Goal: Task Accomplishment & Management: Manage account settings

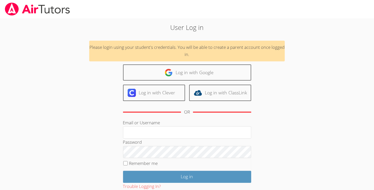
click at [157, 83] on div "Log in with Google Log in with Clever Log in with ClassLink OR" at bounding box center [187, 92] width 128 height 55
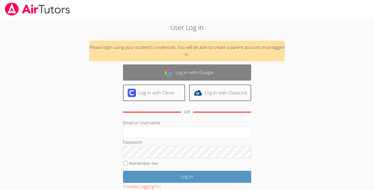
click at [171, 76] on img at bounding box center [169, 73] width 8 height 8
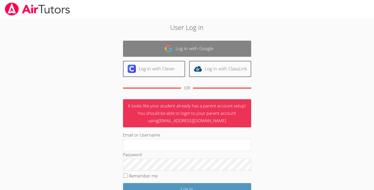
click at [174, 44] on link "Log in with Google" at bounding box center [187, 49] width 128 height 16
click at [174, 45] on link "Log in with Google" at bounding box center [187, 49] width 128 height 16
click at [153, 48] on link "Log in with Google" at bounding box center [187, 49] width 128 height 16
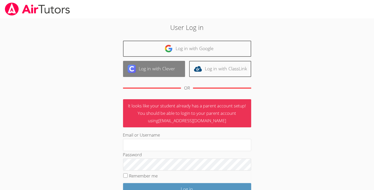
click at [139, 68] on link "Log in with Clever" at bounding box center [154, 69] width 62 height 16
click at [139, 73] on link "Log in with Clever" at bounding box center [154, 69] width 62 height 16
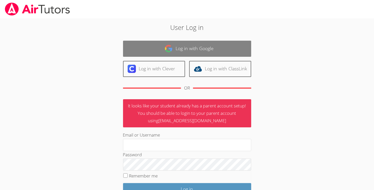
click at [187, 48] on link "Log in with Google" at bounding box center [187, 49] width 128 height 16
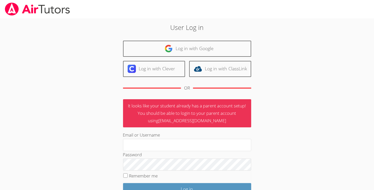
click at [187, 48] on link "Log in with Google" at bounding box center [187, 49] width 128 height 16
